Goal: Submit feedback/report problem: Submit feedback/report problem

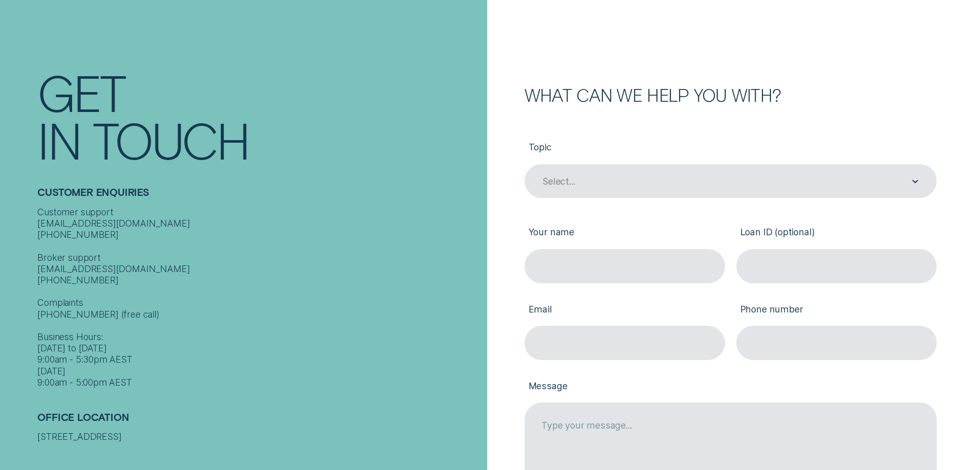
scroll to position [102, 0]
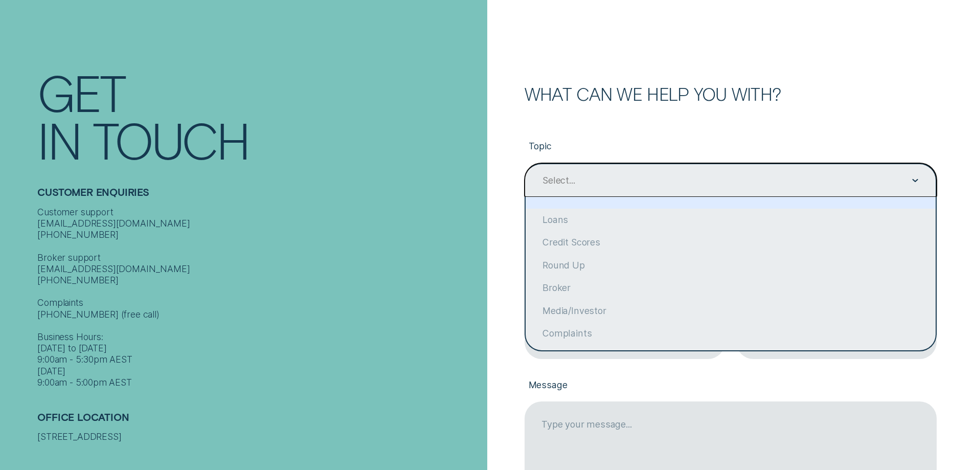
click at [638, 179] on div "Select..." at bounding box center [729, 180] width 377 height 13
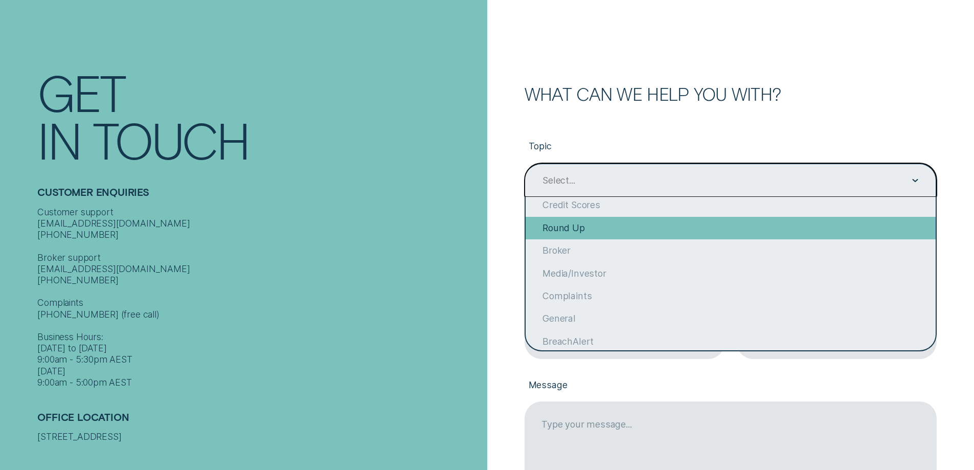
scroll to position [79, 0]
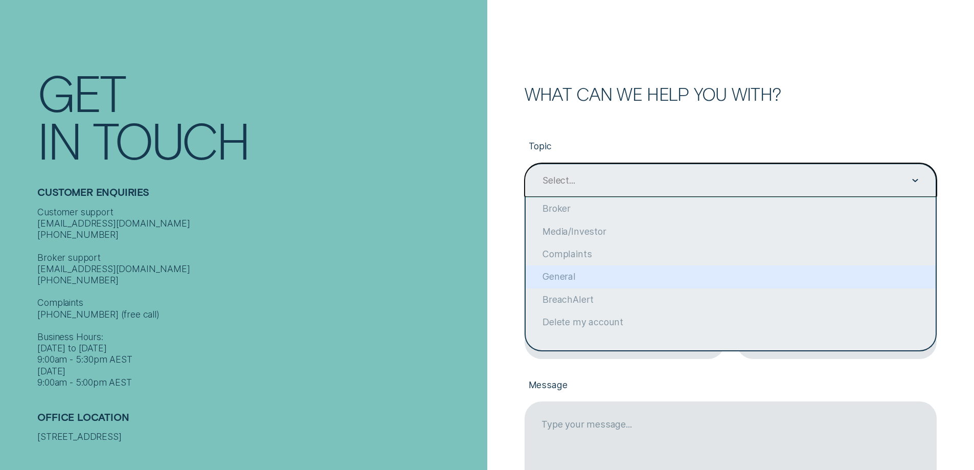
click at [645, 274] on div "General" at bounding box center [730, 276] width 410 height 22
type input "General"
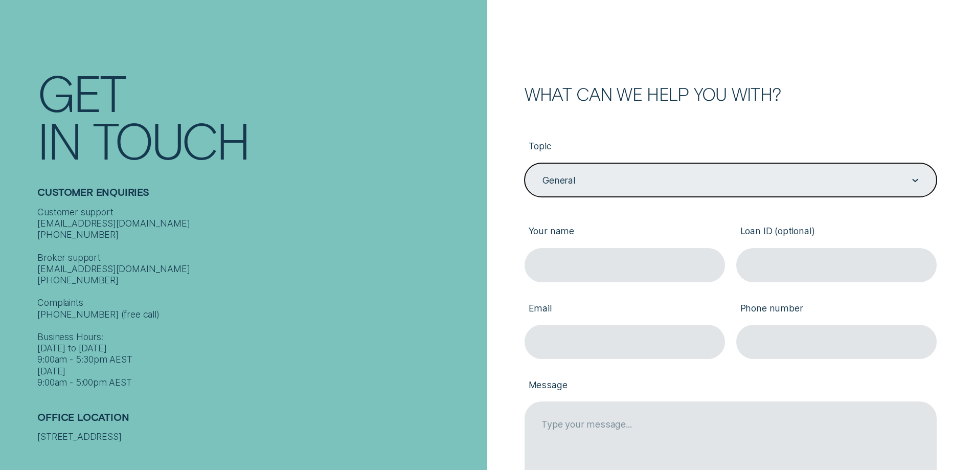
click at [645, 274] on input "Your name" at bounding box center [624, 265] width 200 height 34
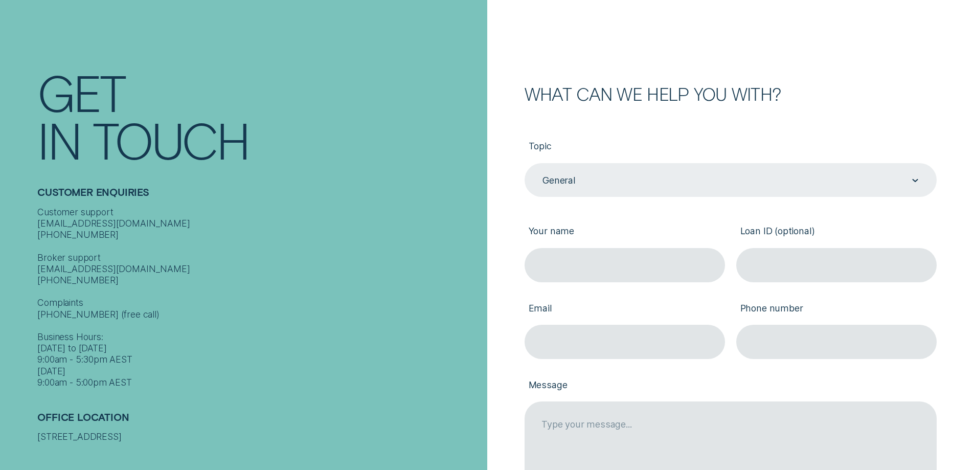
type input "[PERSON_NAME]"
type input "[PERSON_NAME][EMAIL_ADDRESS][DOMAIN_NAME]"
type input "733388966"
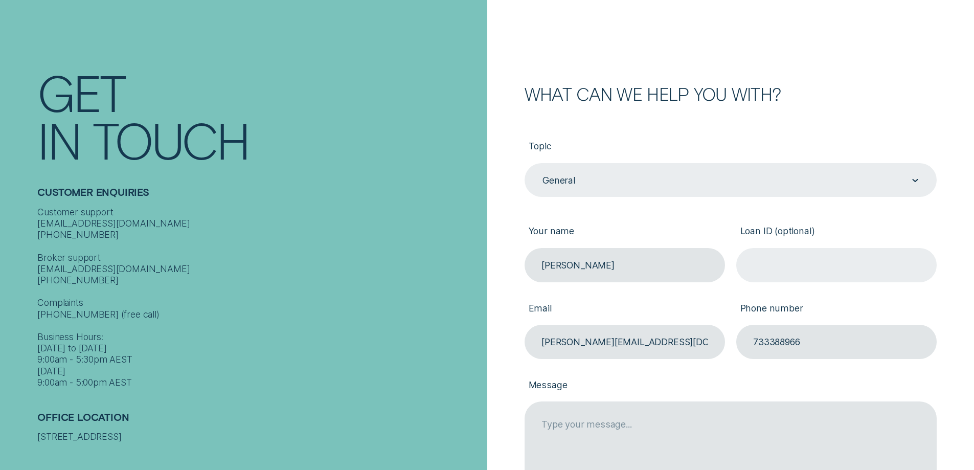
click at [798, 261] on input "Loan ID (optional)" at bounding box center [836, 265] width 200 height 34
paste input "378164"
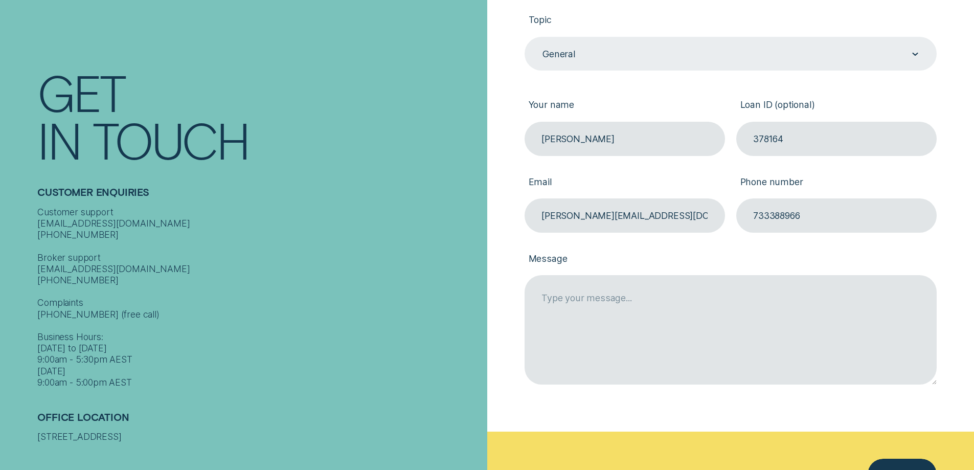
scroll to position [256, 0]
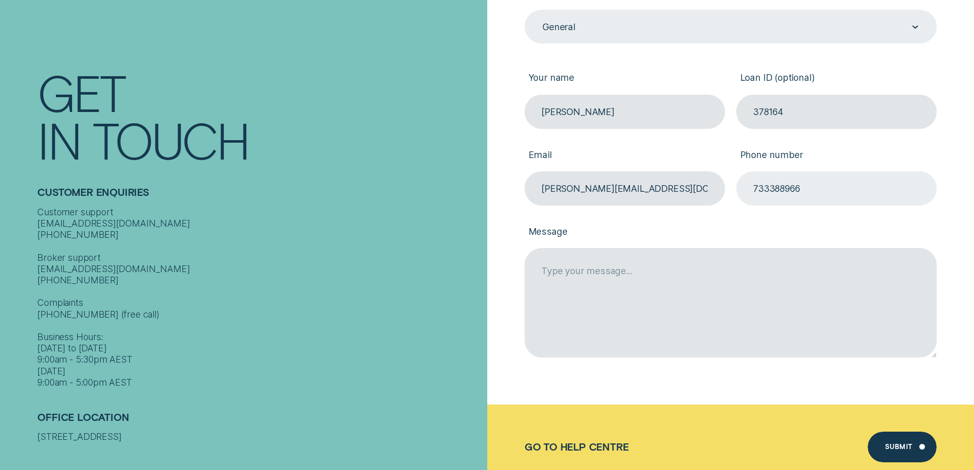
type input "378164"
drag, startPoint x: 817, startPoint y: 187, endPoint x: 747, endPoint y: 199, distance: 70.7
click at [747, 199] on input "733388966" at bounding box center [836, 188] width 200 height 34
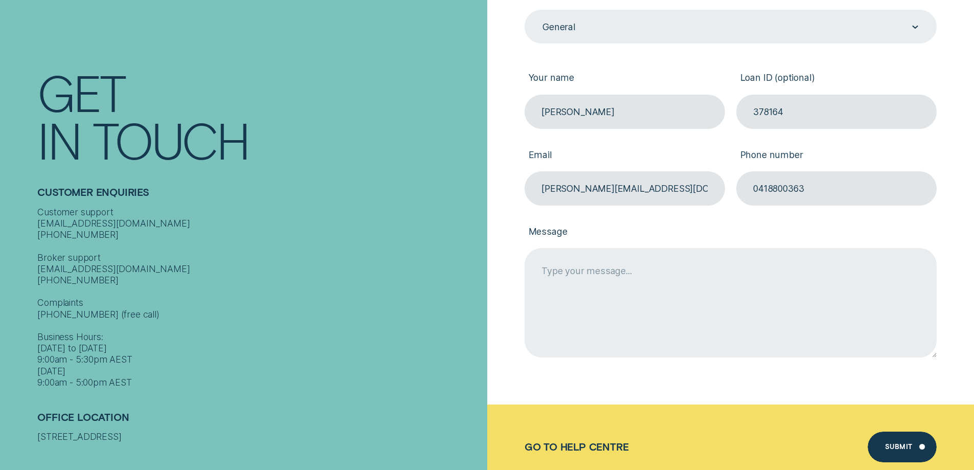
type input "0418800363"
click at [613, 274] on textarea "Message" at bounding box center [730, 302] width 412 height 109
type textarea "I"
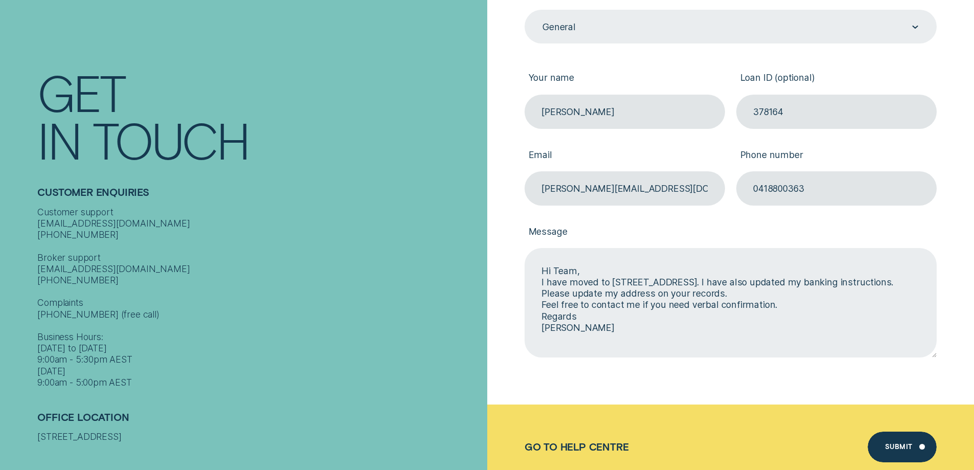
scroll to position [5, 0]
drag, startPoint x: 898, startPoint y: 454, endPoint x: 710, endPoint y: 354, distance: 212.7
click at [710, 354] on form "What can we help you with? Topic General General Your name [PERSON_NAME] Loan I…" at bounding box center [730, 116] width 487 height 745
click at [625, 289] on textarea "Hi Team, I have moved to [STREET_ADDRESS]. I have also updated my banking instr…" at bounding box center [730, 302] width 412 height 109
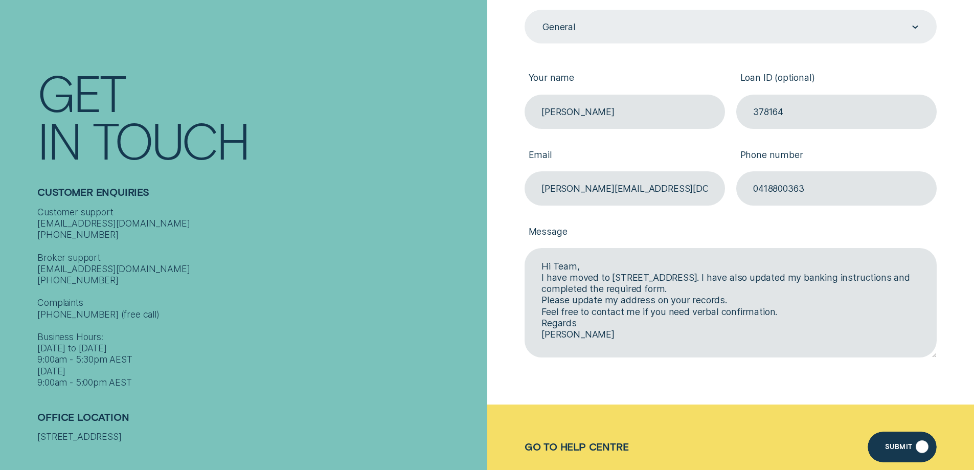
type textarea "Hi Team, I have moved to [STREET_ADDRESS]. I have also updated my banking instr…"
click at [901, 450] on div "Submit" at bounding box center [899, 448] width 28 height 6
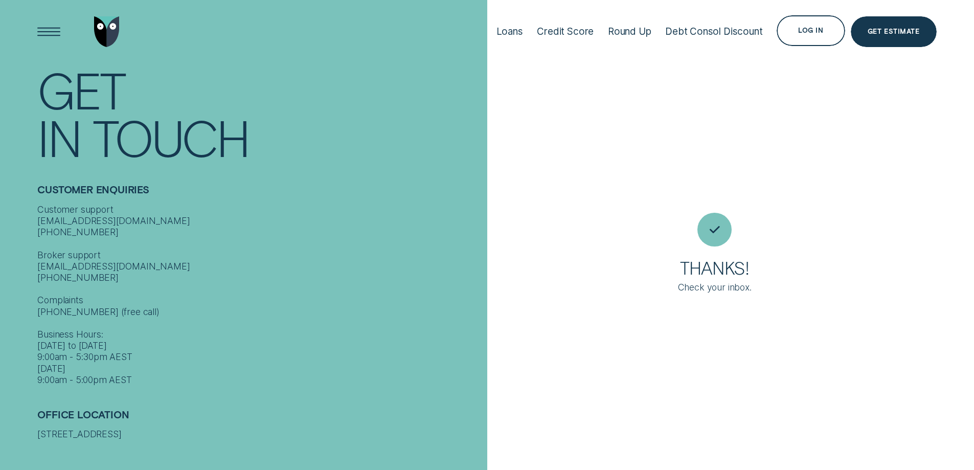
scroll to position [0, 0]
